Goal: Task Accomplishment & Management: Manage account settings

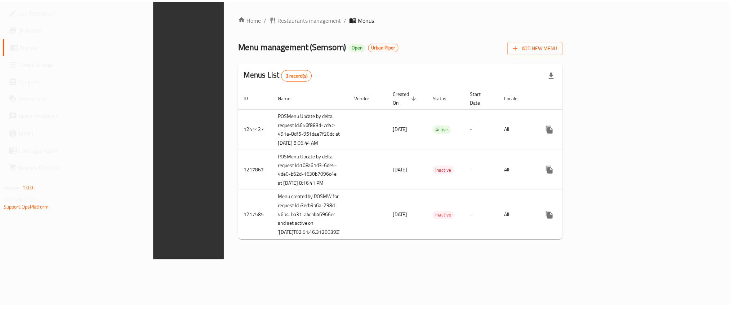
scroll to position [0, 0]
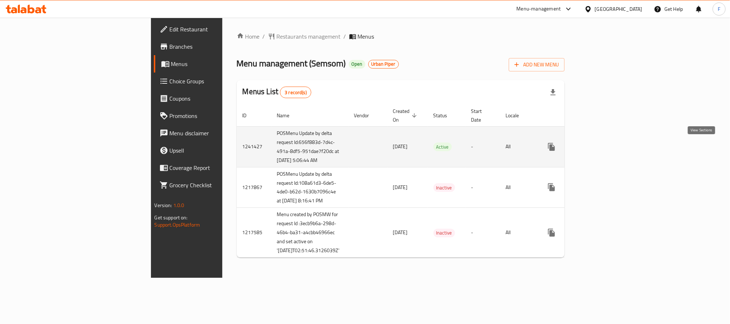
click at [613, 147] on link "enhanced table" at bounding box center [603, 146] width 17 height 17
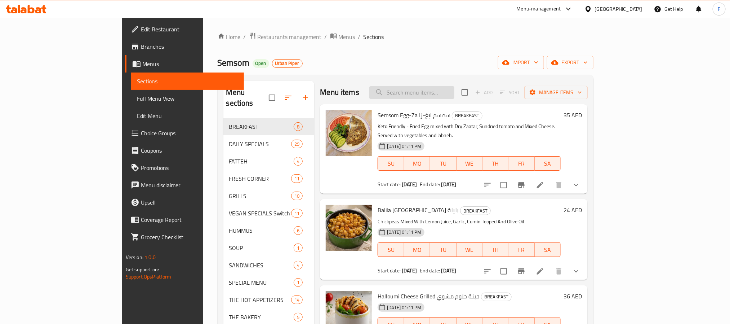
click at [455, 93] on input "search" at bounding box center [412, 92] width 85 height 13
paste input "Bazella stew.JPG"
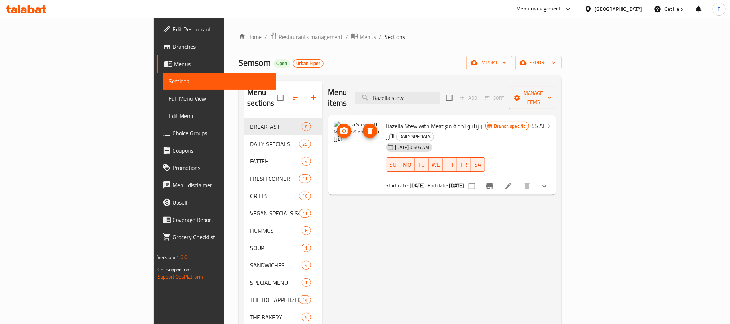
type input "Bazella stew"
drag, startPoint x: 315, startPoint y: 128, endPoint x: 497, endPoint y: -66, distance: 265.5
click at [497, 0] on html "​ Menu-management [GEOGRAPHIC_DATA] Get Help F Edit Restaurant Branches Menus S…" at bounding box center [365, 162] width 730 height 324
drag, startPoint x: 297, startPoint y: 112, endPoint x: 513, endPoint y: -58, distance: 274.7
click at [513, 0] on html "​ Menu-management [GEOGRAPHIC_DATA] Get Help F Edit Restaurant Branches Menus S…" at bounding box center [365, 162] width 730 height 324
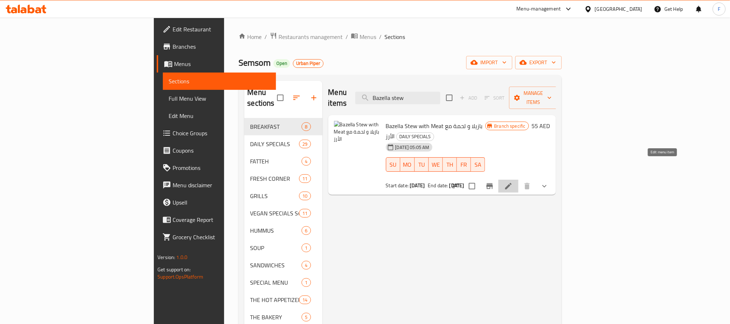
click at [513, 182] on icon at bounding box center [508, 186] width 9 height 9
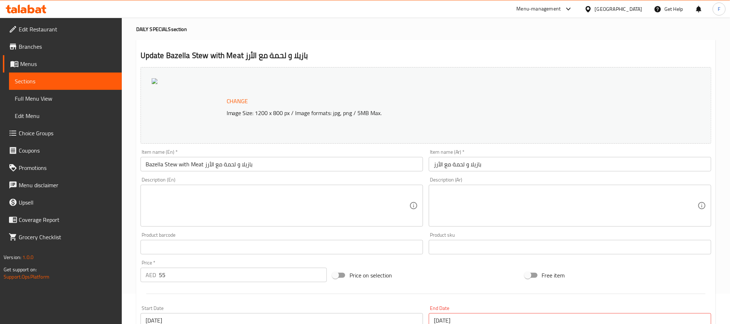
scroll to position [54, 0]
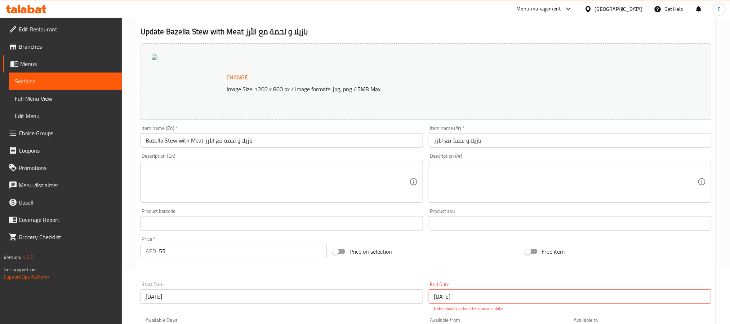
drag, startPoint x: 154, startPoint y: 54, endPoint x: 411, endPoint y: -25, distance: 268.9
click at [411, 0] on html "​ Menu-management [GEOGRAPHIC_DATA] Get Help F Edit Restaurant Branches Menus S…" at bounding box center [365, 108] width 730 height 324
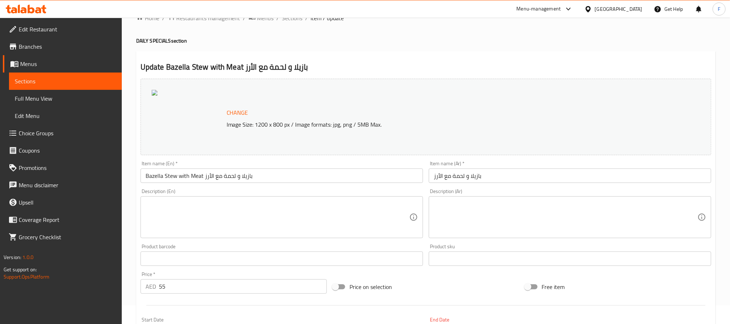
scroll to position [0, 0]
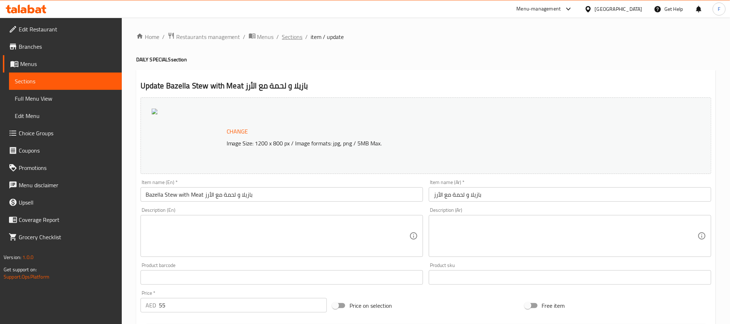
click at [286, 35] on span "Sections" at bounding box center [292, 36] width 21 height 9
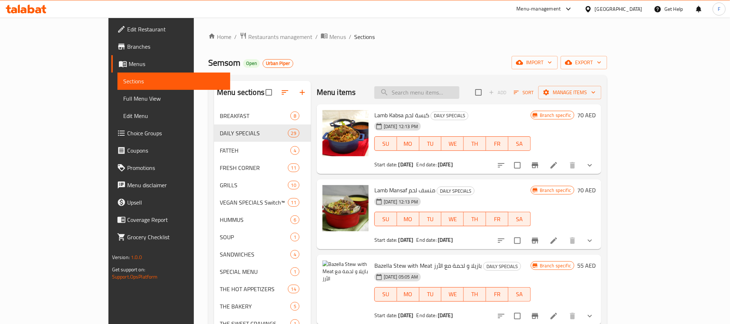
click at [455, 94] on input "search" at bounding box center [417, 92] width 85 height 13
paste input "Bazella stew.JPG"
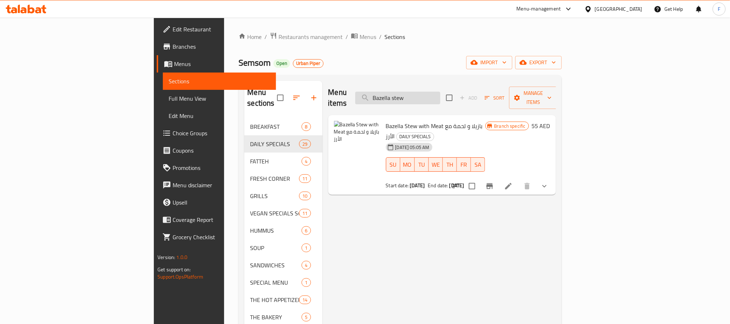
drag, startPoint x: 435, startPoint y: 90, endPoint x: 416, endPoint y: 89, distance: 19.1
click at [419, 92] on input "Bazella stew" at bounding box center [397, 98] width 85 height 13
paste input "Kafta with tahina"
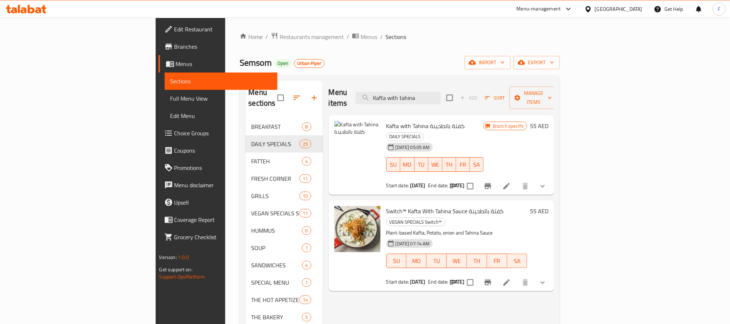
type input "Kafta with tahina"
click at [174, 45] on span "Branches" at bounding box center [222, 46] width 97 height 9
